Goal: Task Accomplishment & Management: Use online tool/utility

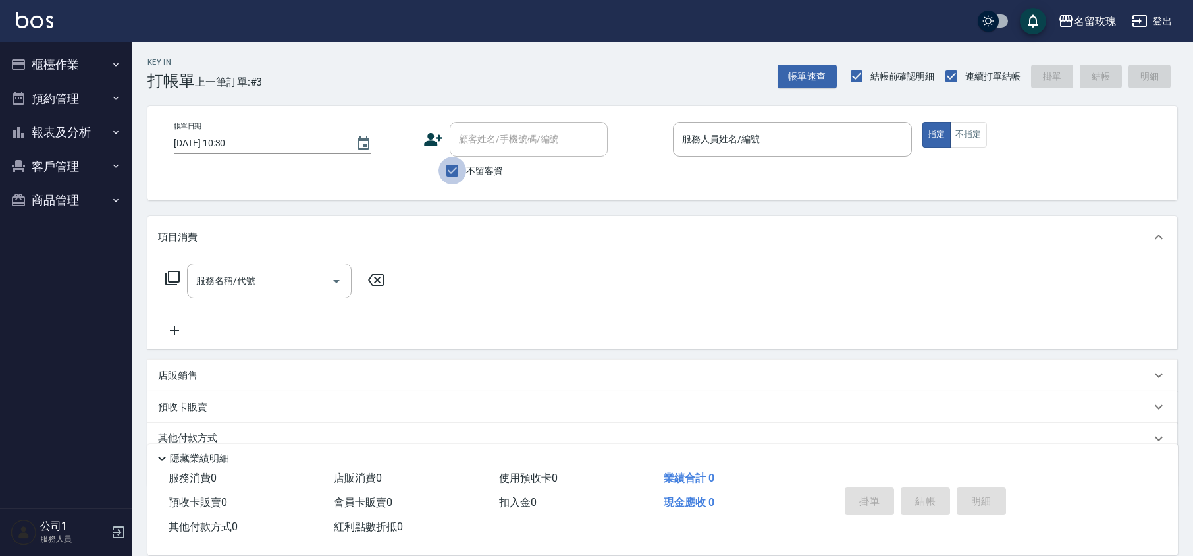
click at [455, 170] on input "不留客資" at bounding box center [452, 171] width 28 height 28
checkbox input "false"
click at [480, 138] on input "顧客姓名/手機號碼/編號" at bounding box center [518, 139] width 126 height 23
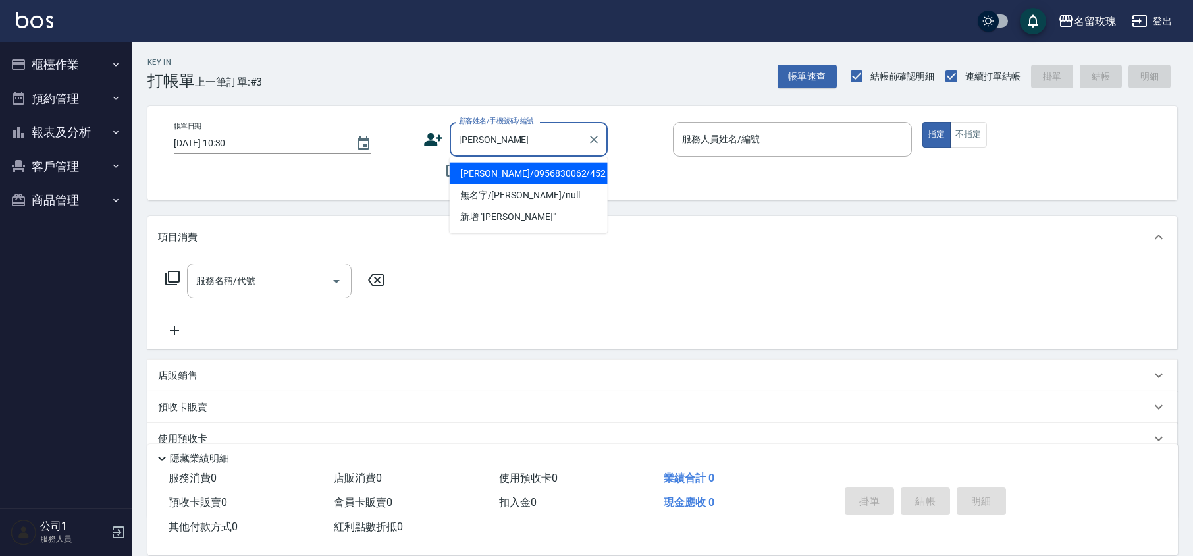
click at [507, 174] on li "[PERSON_NAME]/0956830062/452" at bounding box center [529, 174] width 158 height 22
type input "[PERSON_NAME]/0956830062/452"
type input "VIVI-2"
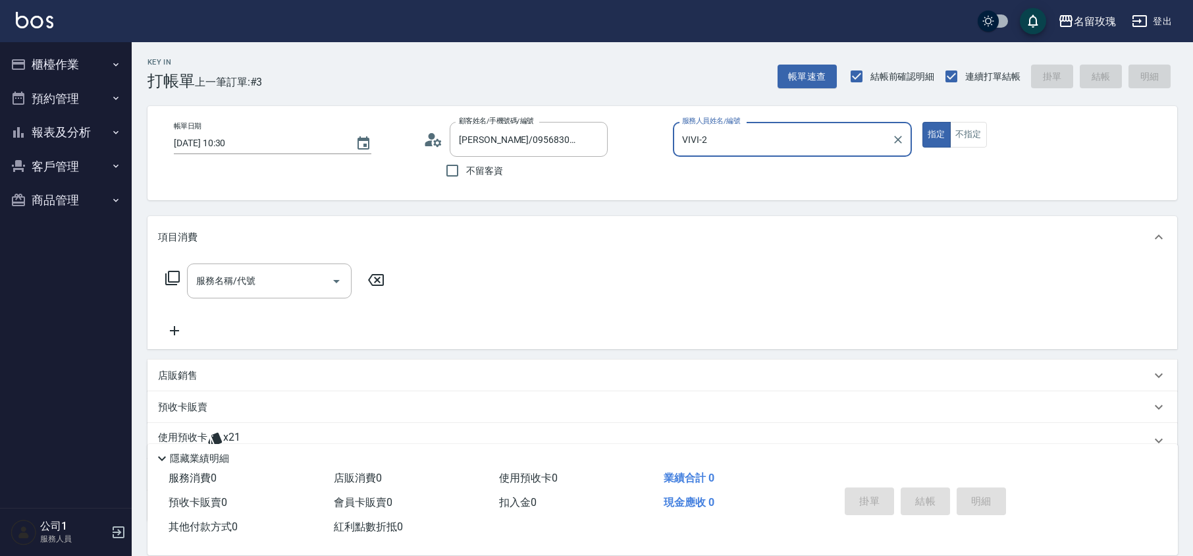
click at [433, 130] on icon at bounding box center [433, 140] width 20 height 20
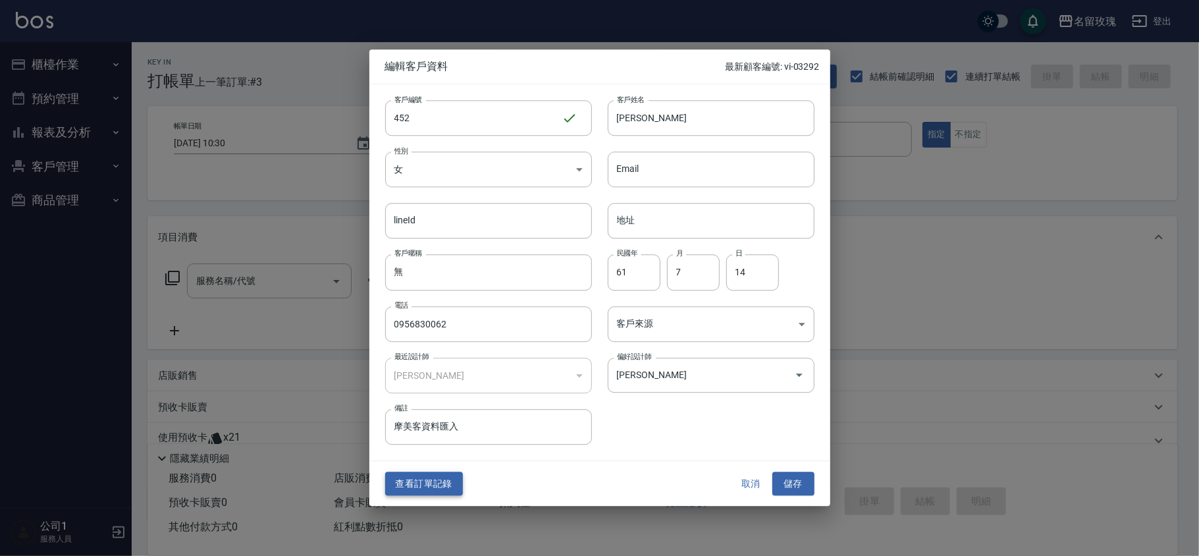
click at [404, 482] on button "查看訂單記錄" at bounding box center [424, 483] width 78 height 24
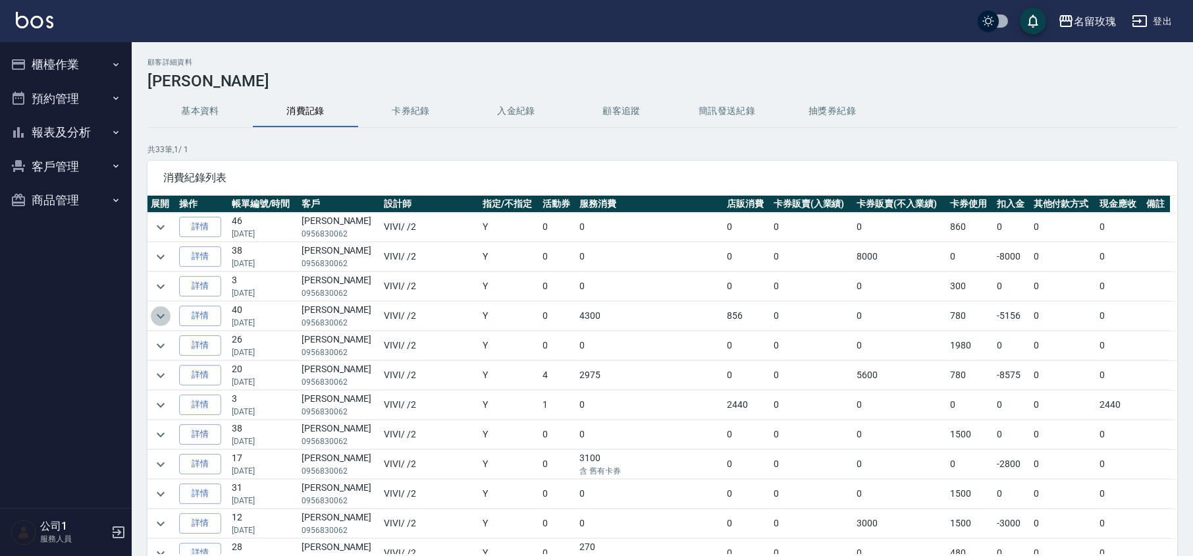
click at [161, 316] on icon "expand row" at bounding box center [161, 316] width 16 height 16
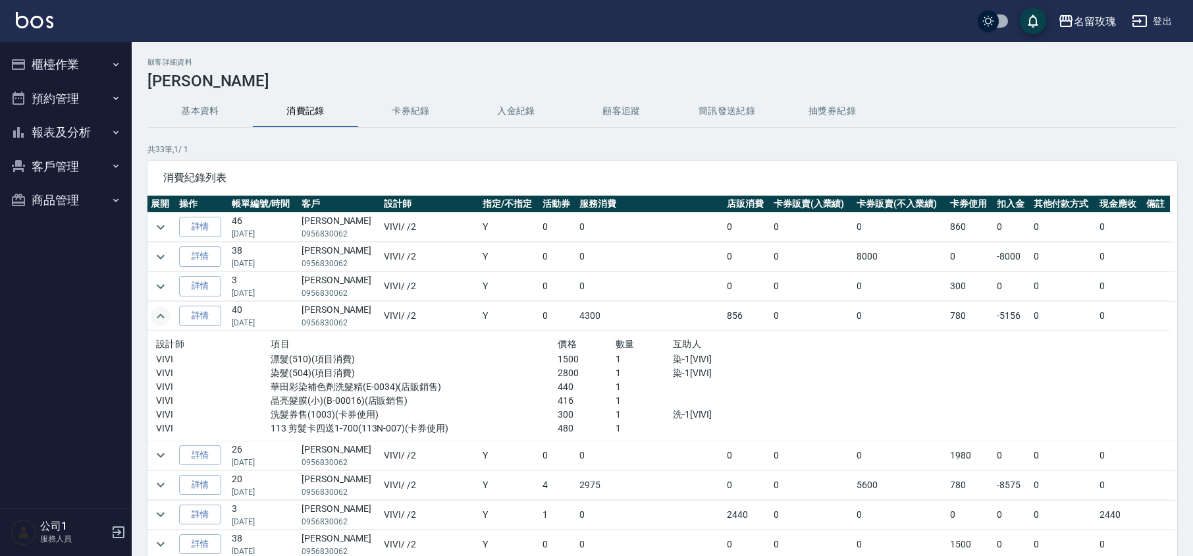
click at [161, 315] on icon "expand row" at bounding box center [161, 316] width 16 height 16
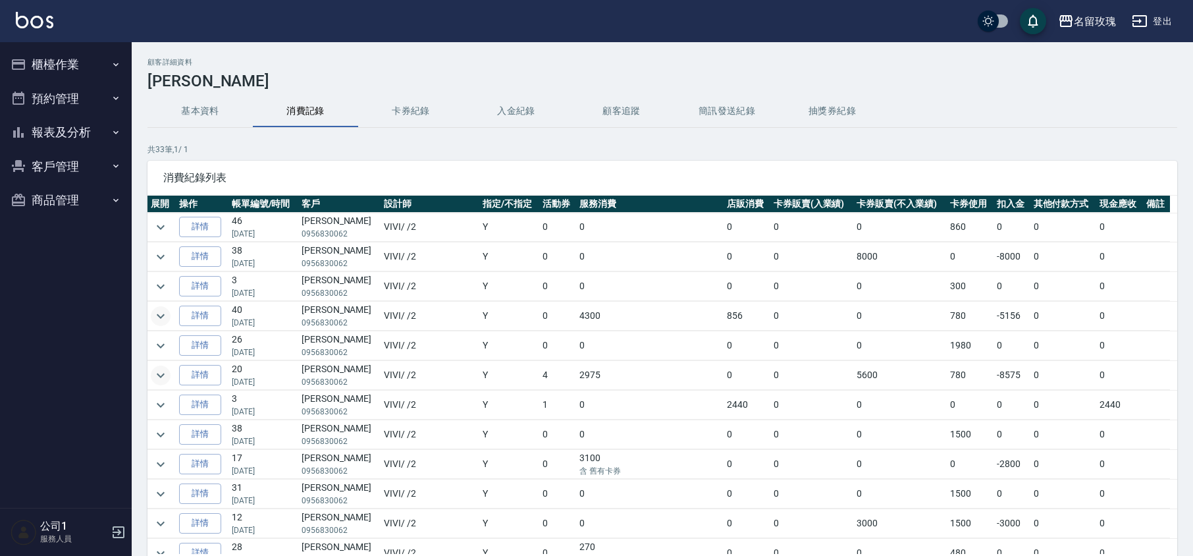
click at [161, 377] on icon "expand row" at bounding box center [161, 375] width 16 height 16
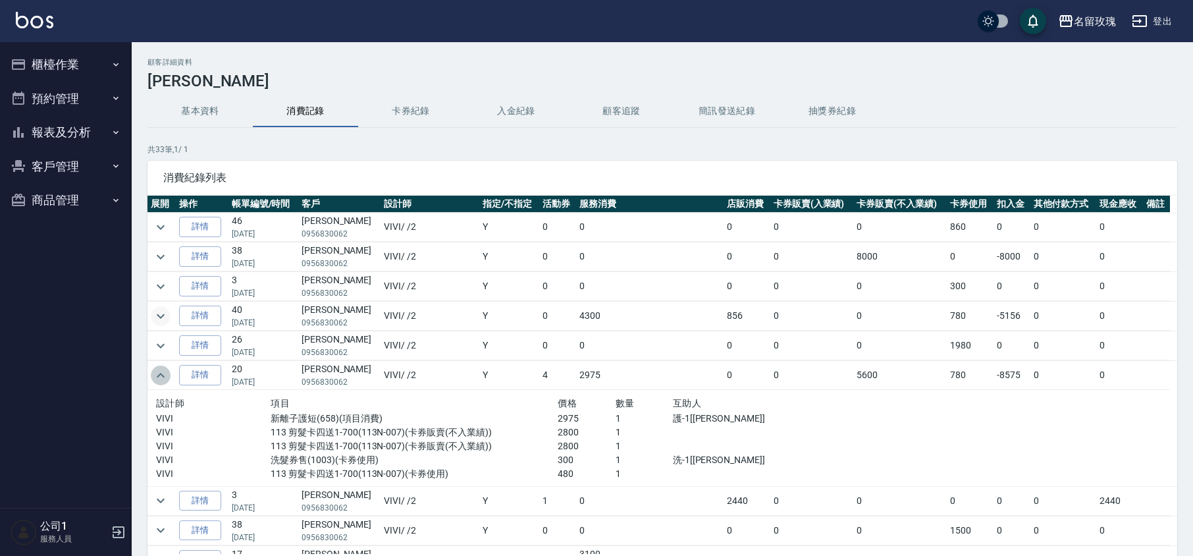
click at [161, 375] on icon "expand row" at bounding box center [161, 375] width 16 height 16
